Goal: Task Accomplishment & Management: Complete application form

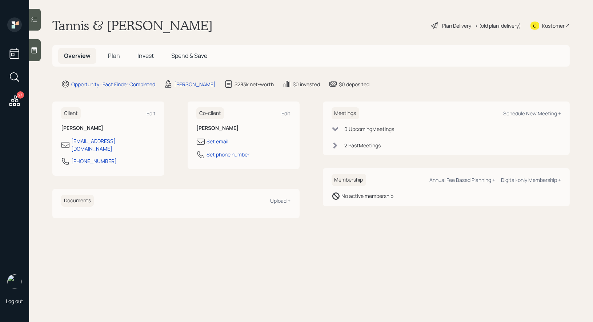
click at [36, 46] on div at bounding box center [35, 50] width 12 height 22
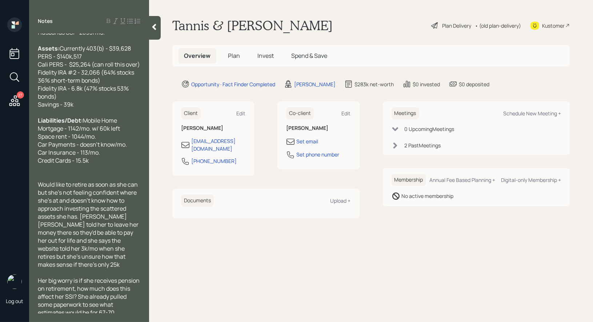
scroll to position [60, 0]
click at [233, 55] on span "Plan" at bounding box center [234, 56] width 12 height 8
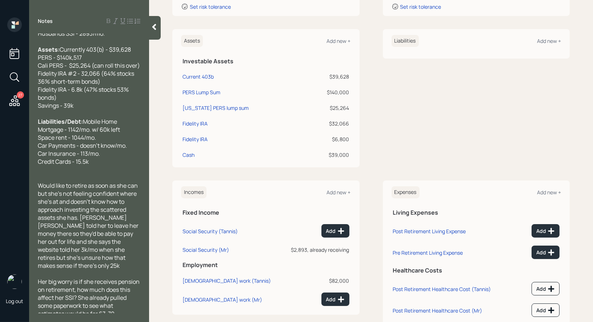
scroll to position [177, 0]
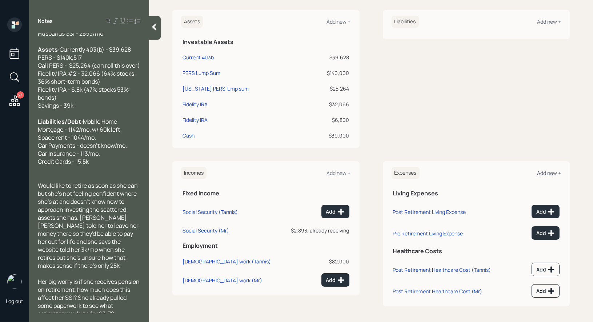
click at [550, 172] on div "Add new +" at bounding box center [549, 172] width 24 height 7
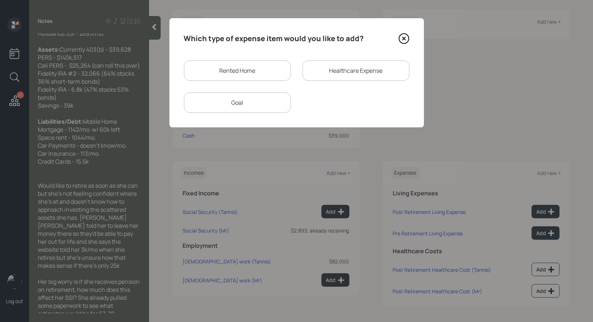
click at [244, 103] on div "Goal" at bounding box center [237, 102] width 107 height 20
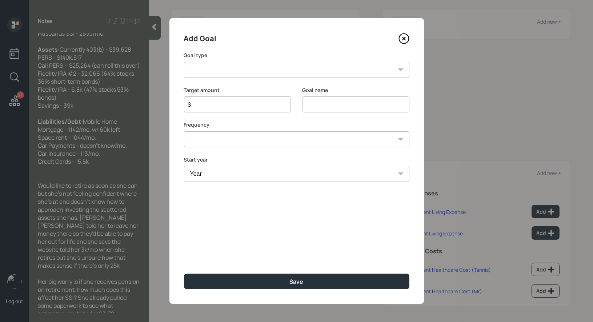
click at [242, 107] on input "$" at bounding box center [234, 104] width 95 height 9
type input "$ 12,528"
click at [312, 110] on input at bounding box center [355, 104] width 107 height 16
type input "Space Rent"
click at [262, 67] on select "Create an emergency fund Donate to charity Purchase a home Make a purchase Supp…" at bounding box center [296, 70] width 225 height 16
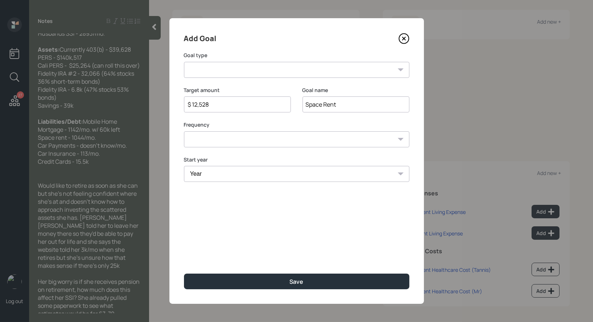
select select "other"
click at [222, 140] on select "One time Every 1 year Every 2 years Every 3 years Every 4 years Every 5 years E…" at bounding box center [296, 139] width 225 height 16
select select "1"
click at [217, 173] on select "Year 2025 2026 2027 2028 2029 2030 2031 2032 2033 2034 2035 2036 2037 2038 2039…" at bounding box center [237, 174] width 107 height 16
select select "2025"
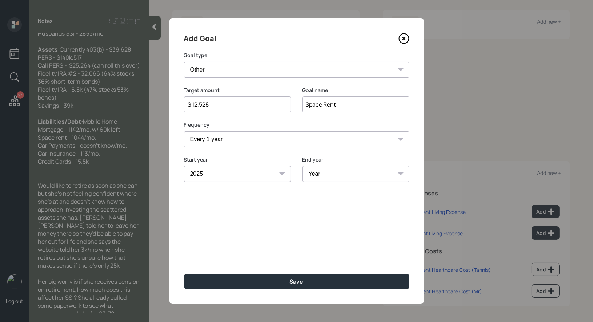
click at [333, 173] on select "Year 2025 2026 2027 2028 2029 2030 2031 2032 2033 2034 2035 2036 2037 2038 2039…" at bounding box center [355, 174] width 107 height 16
select select "2050"
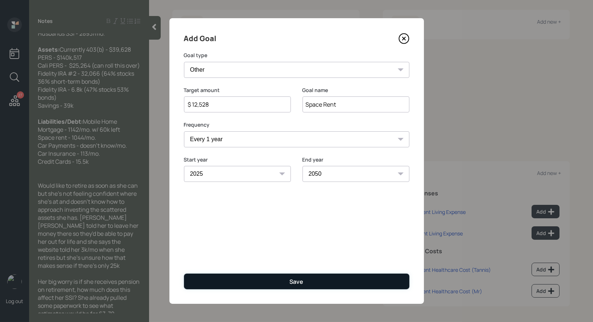
click at [266, 282] on button "Save" at bounding box center [296, 281] width 225 height 16
type input "$"
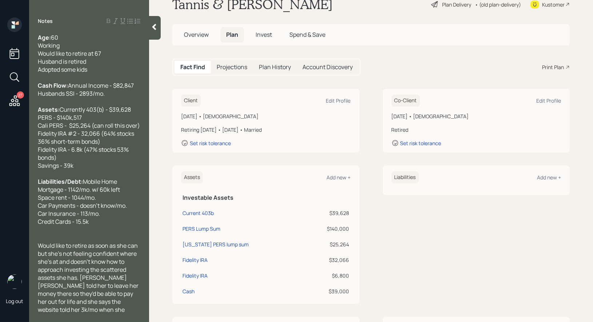
scroll to position [33, 0]
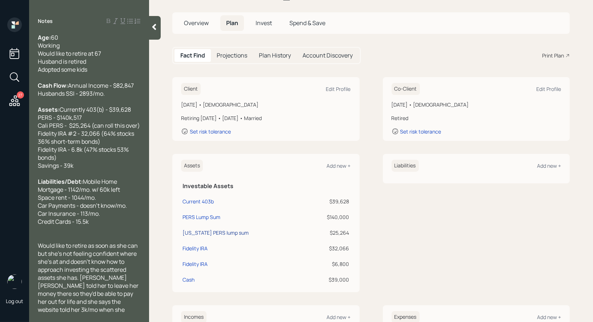
click at [197, 232] on div "California PERS lump sum" at bounding box center [215, 233] width 66 height 8
select select "ira"
select select "balanced"
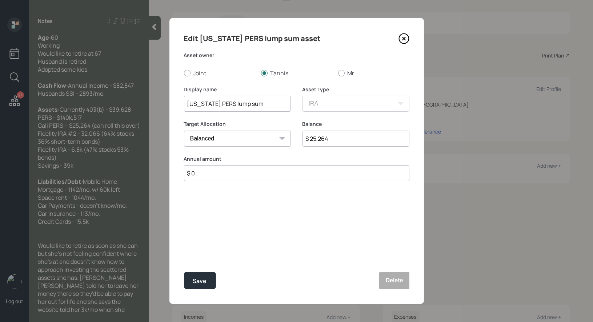
drag, startPoint x: 214, startPoint y: 106, endPoint x: 190, endPoint y: 107, distance: 23.3
click at [190, 107] on input "California PERS lump sum" at bounding box center [237, 104] width 107 height 16
click at [213, 104] on input "CA PERS lump sum" at bounding box center [237, 104] width 107 height 16
click at [230, 104] on input "CA PERS Lump sum" at bounding box center [237, 104] width 107 height 16
type input "CA PERS Lump Sum"
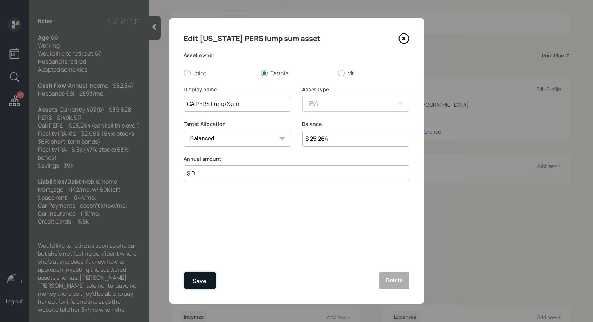
click at [200, 282] on div "Save" at bounding box center [200, 281] width 14 height 10
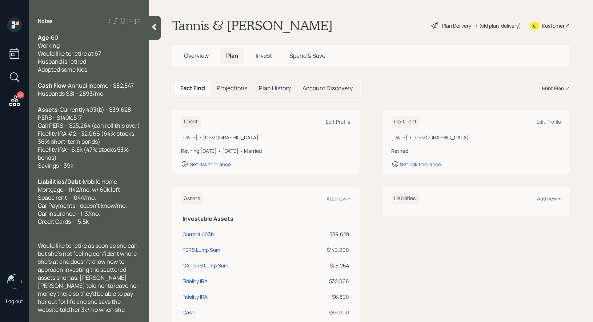
click at [445, 25] on div "Plan Delivery" at bounding box center [456, 26] width 29 height 8
